Goal: Find specific page/section: Find specific page/section

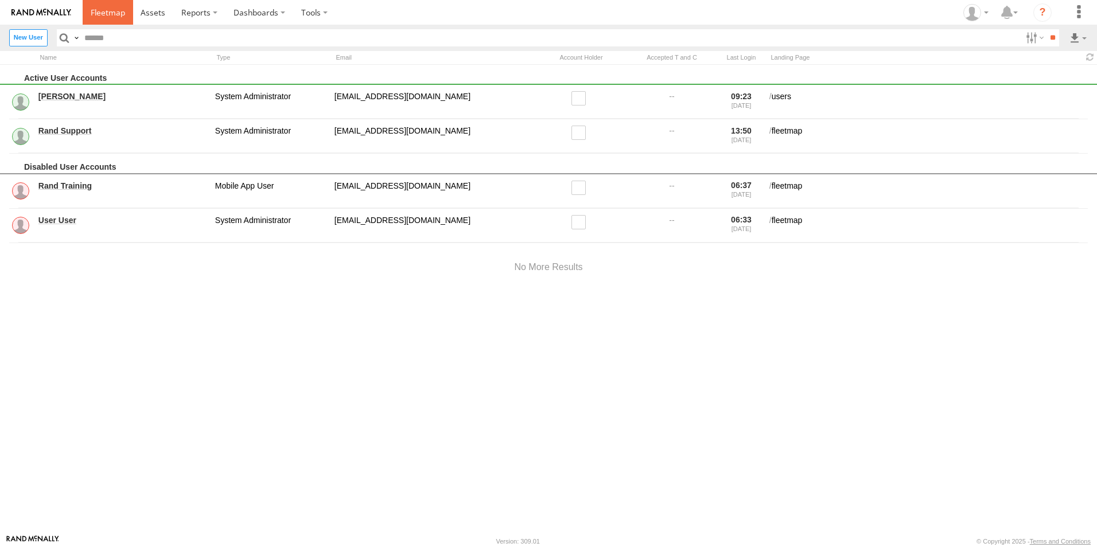
click at [106, 10] on span at bounding box center [108, 12] width 34 height 11
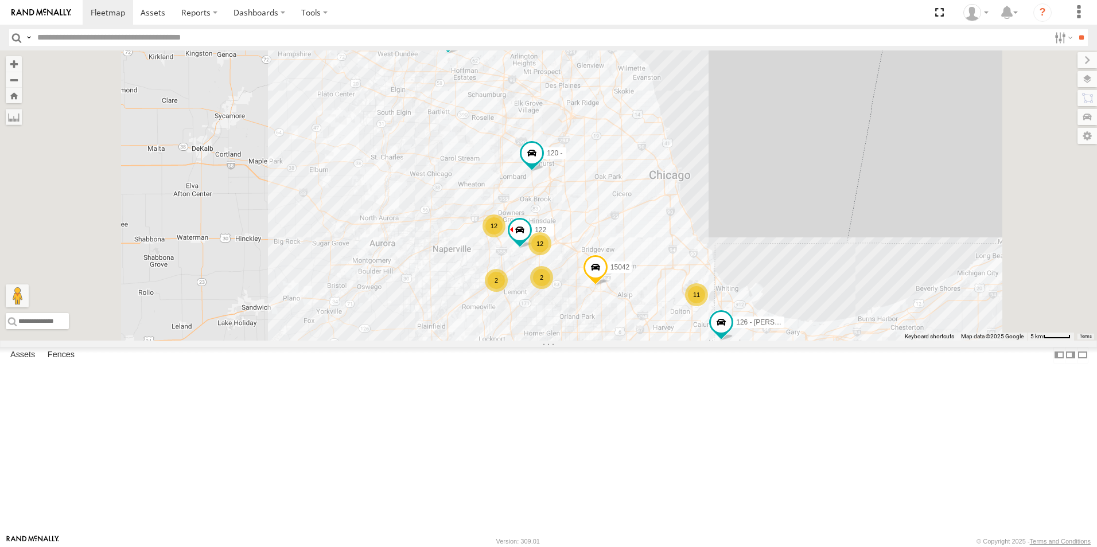
click at [0, 0] on div at bounding box center [0, 0] width 0 height 0
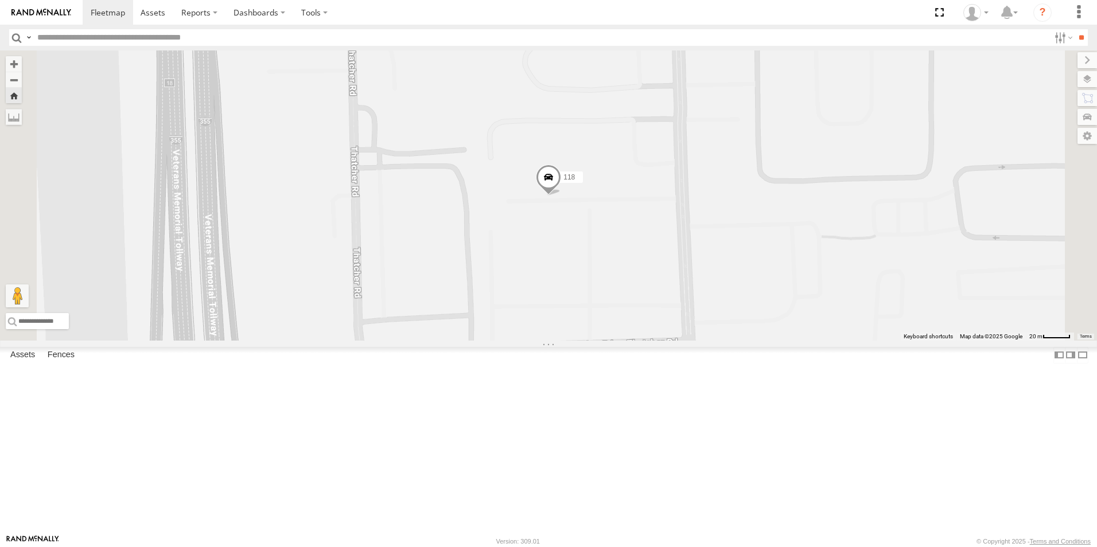
click at [561, 196] on span at bounding box center [548, 180] width 25 height 31
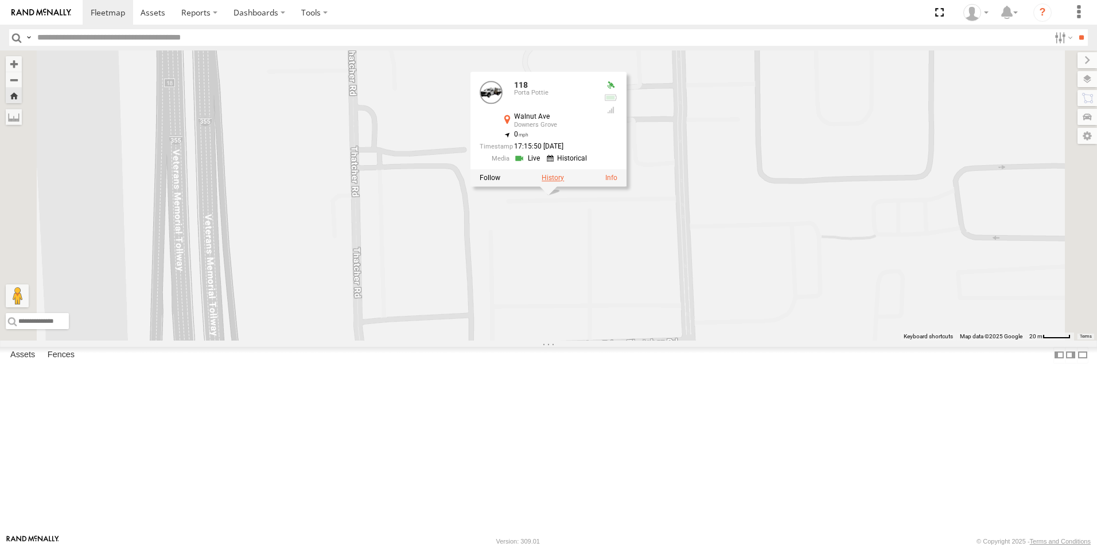
click at [564, 182] on label at bounding box center [553, 178] width 22 height 8
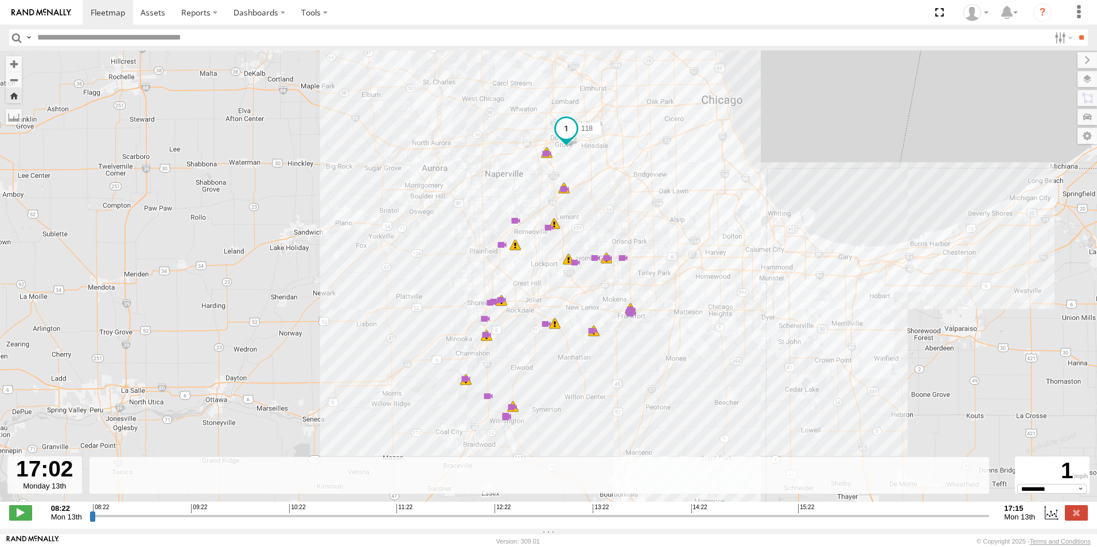
drag, startPoint x: 208, startPoint y: 520, endPoint x: 963, endPoint y: 512, distance: 755.0
type input "**********"
click at [963, 512] on input "range" at bounding box center [539, 516] width 900 height 11
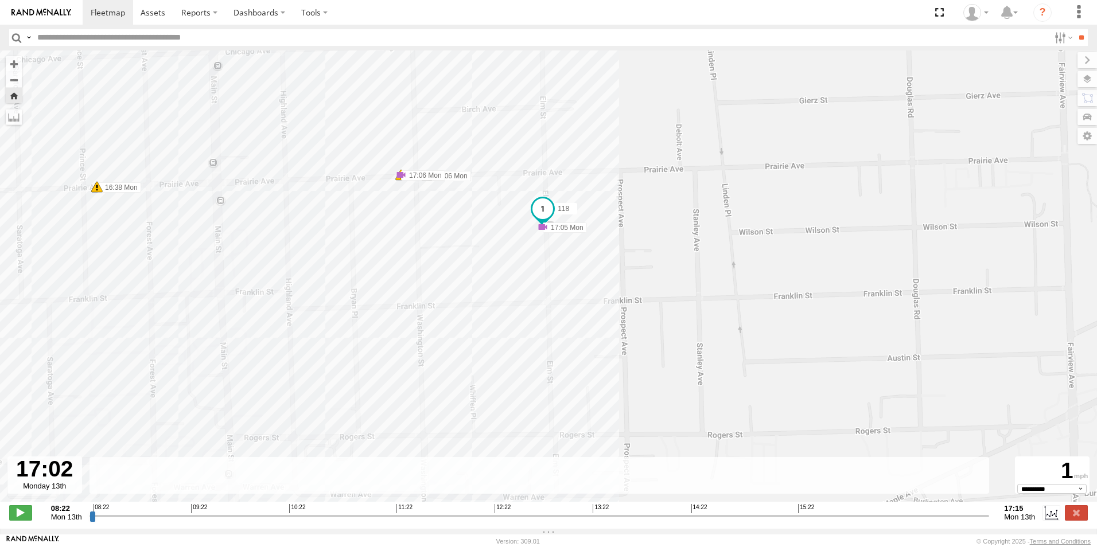
click at [27, 6] on link at bounding box center [41, 12] width 83 height 25
